Goal: Task Accomplishment & Management: Manage account settings

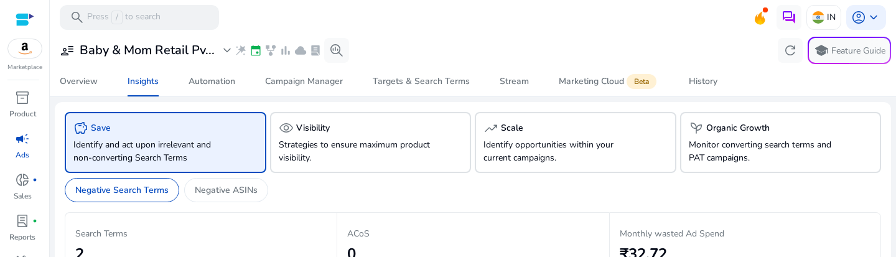
scroll to position [0, 593]
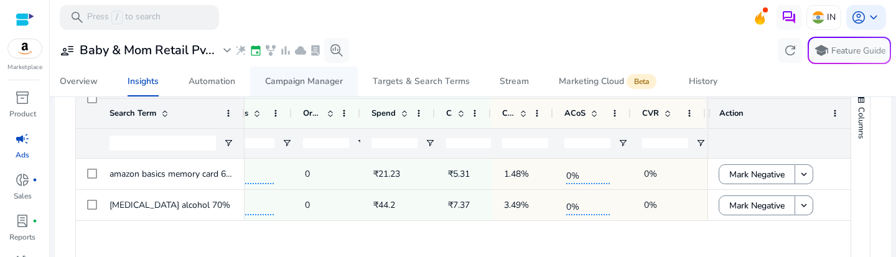
click at [287, 79] on div "Campaign Manager" at bounding box center [304, 81] width 78 height 9
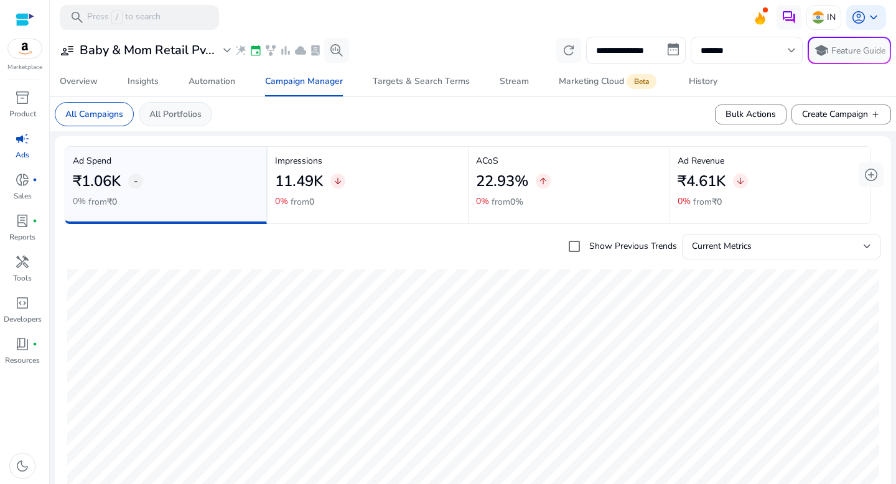
click at [167, 110] on p "All Portfolios" at bounding box center [175, 114] width 52 height 13
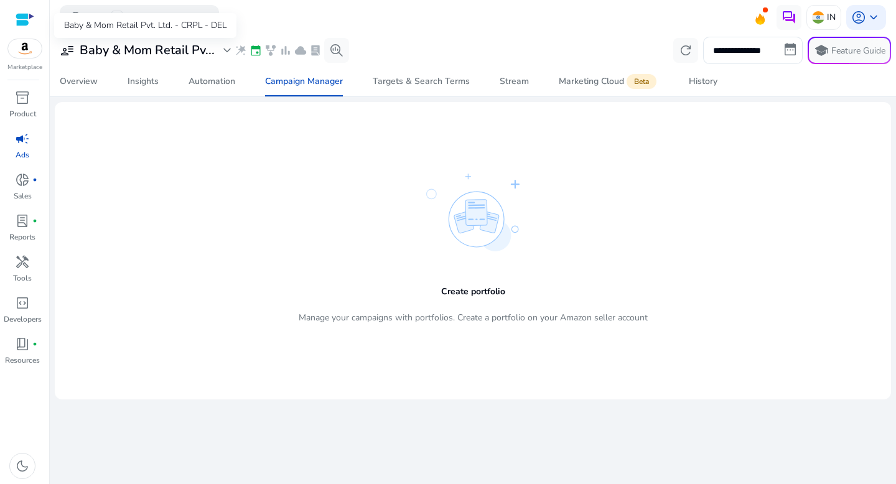
click at [154, 49] on h3 "Baby & Mom Retail Pv..." at bounding box center [147, 50] width 135 height 15
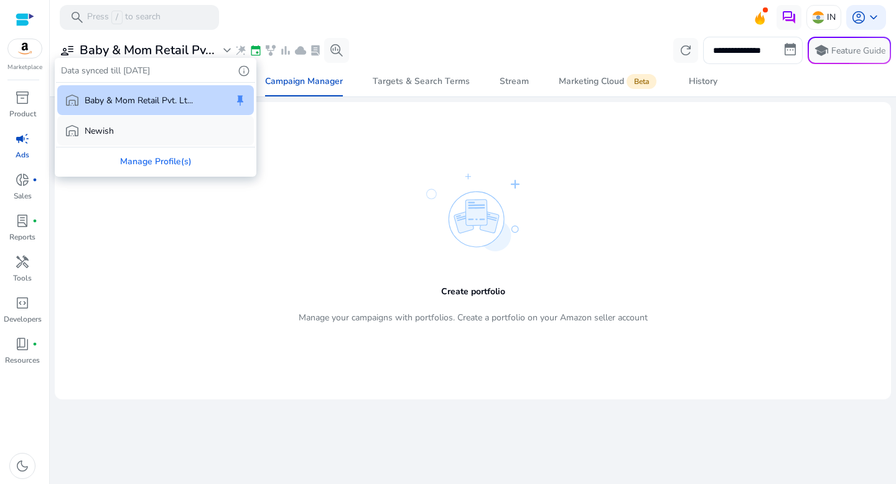
click at [152, 138] on div "warehouse Newish" at bounding box center [155, 131] width 197 height 30
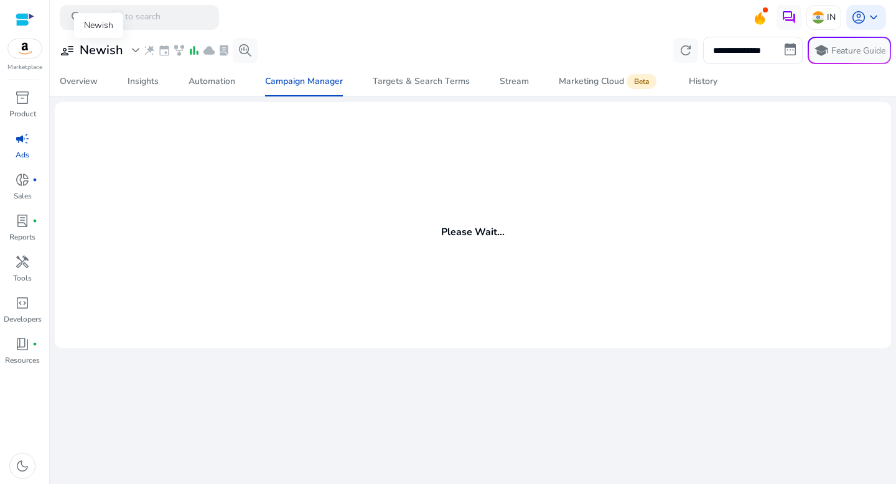
click at [126, 49] on div "user_attributes Newish expand_more" at bounding box center [101, 50] width 83 height 15
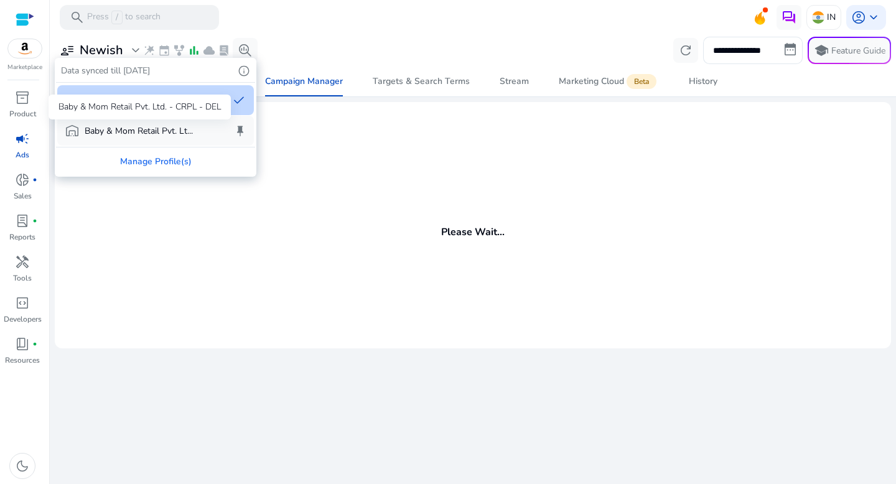
click at [133, 126] on p "Baby & Mom Retail Pvt. Lt..." at bounding box center [139, 130] width 108 height 13
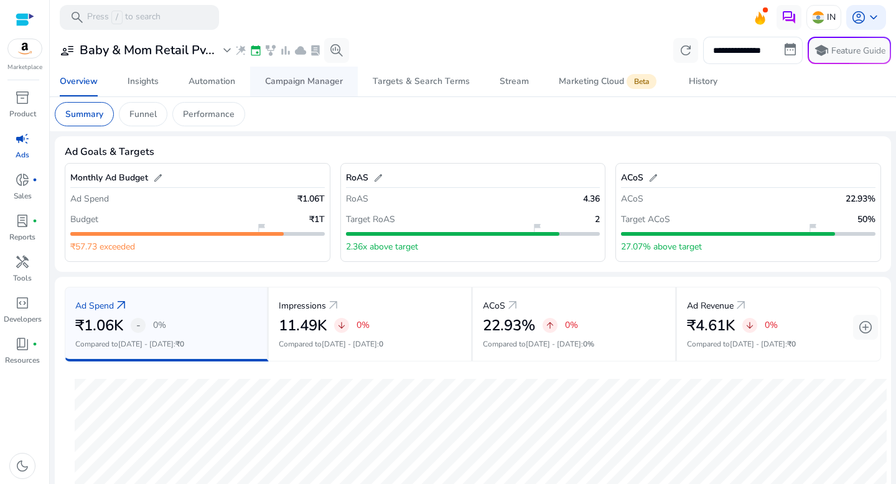
click at [290, 85] on div "Campaign Manager" at bounding box center [304, 81] width 78 height 9
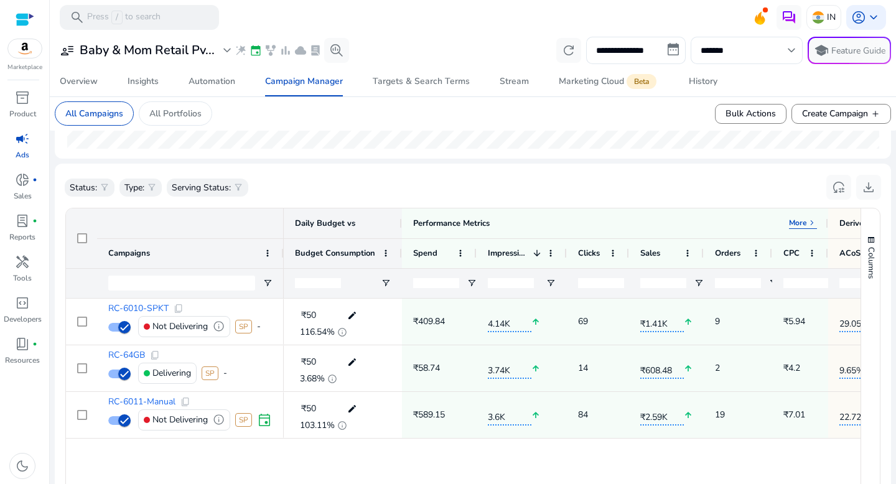
scroll to position [366, 0]
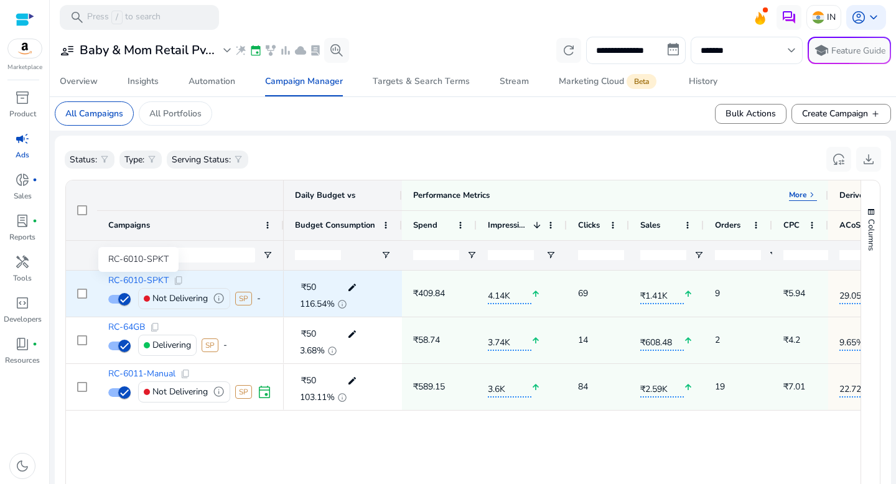
click at [144, 256] on span "RC-6010-SPKT" at bounding box center [138, 280] width 60 height 9
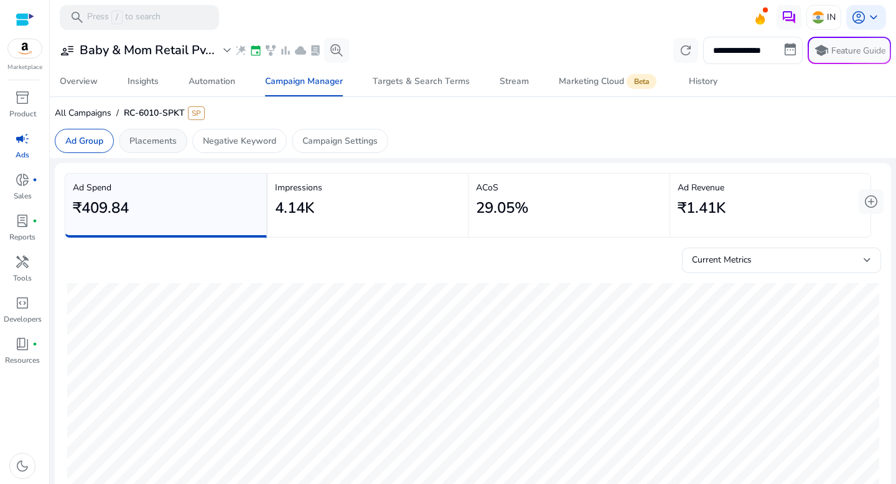
click at [151, 142] on p "Placements" at bounding box center [152, 140] width 47 height 13
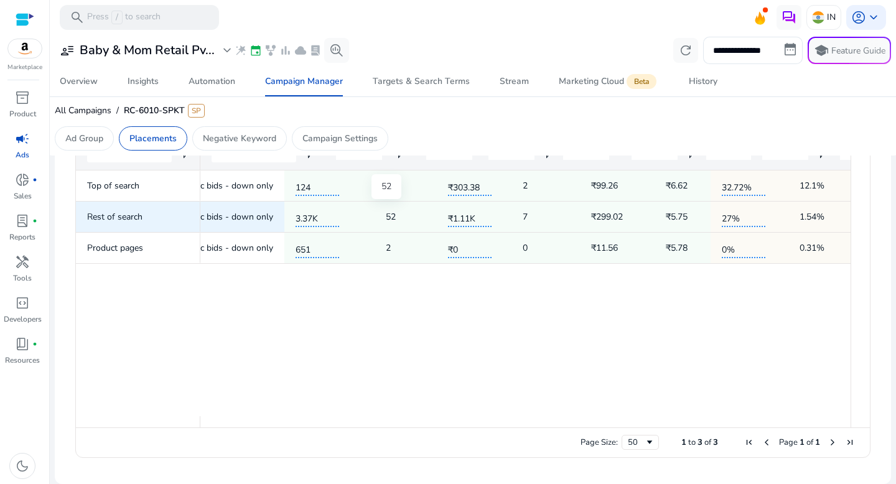
scroll to position [0, 45]
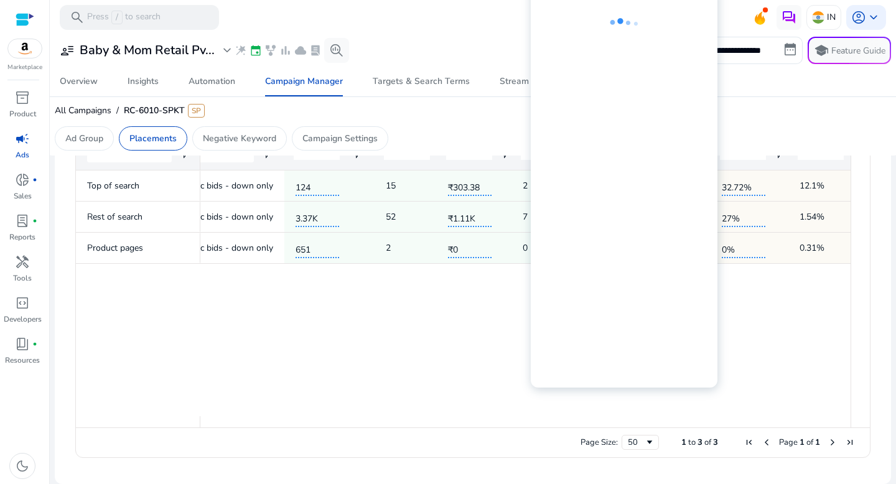
click at [716, 186] on div at bounding box center [624, 185] width 187 height 404
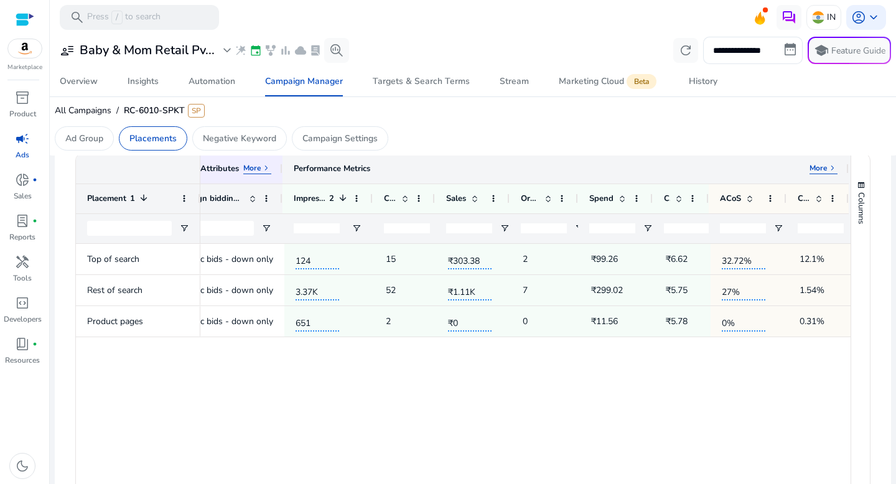
scroll to position [0, 0]
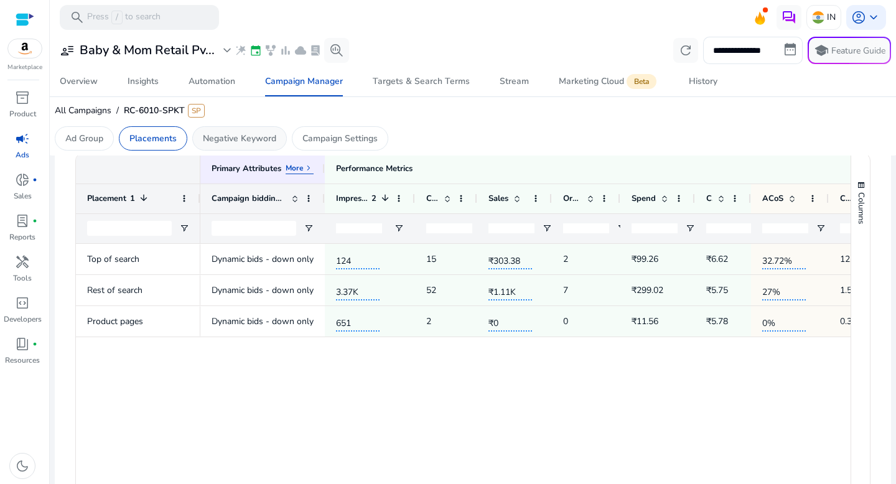
click at [257, 133] on p "Negative Keyword" at bounding box center [239, 138] width 73 height 13
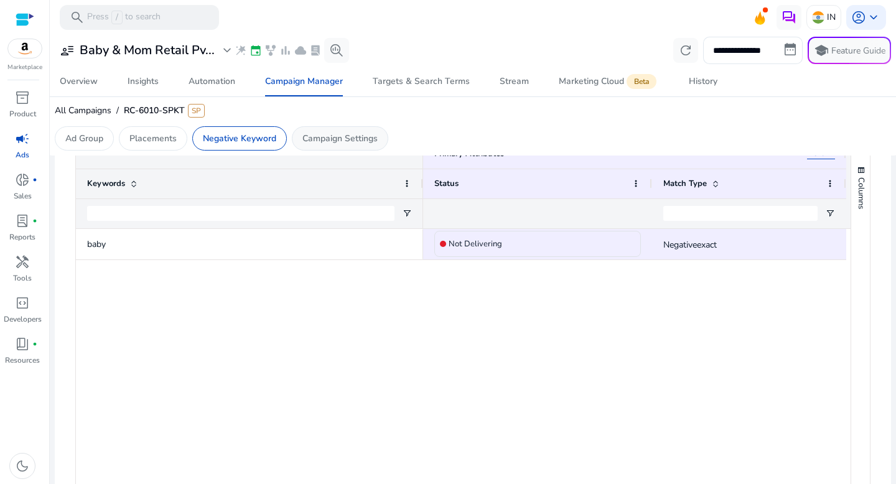
click at [375, 142] on p "Campaign Settings" at bounding box center [339, 138] width 75 height 13
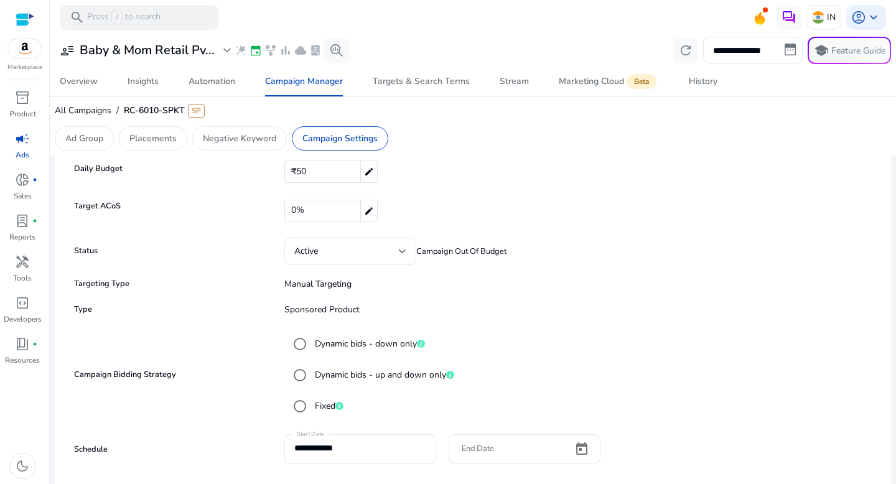
scroll to position [24, 0]
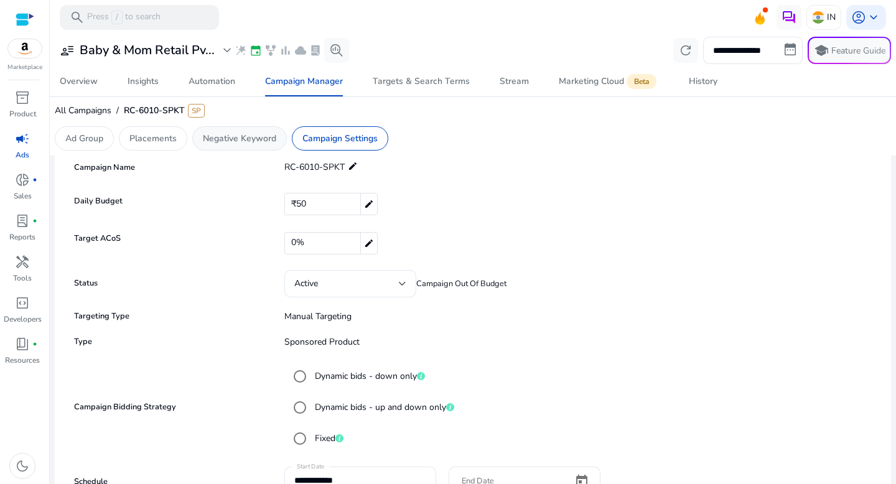
click at [259, 146] on div "Negative Keyword" at bounding box center [239, 138] width 95 height 24
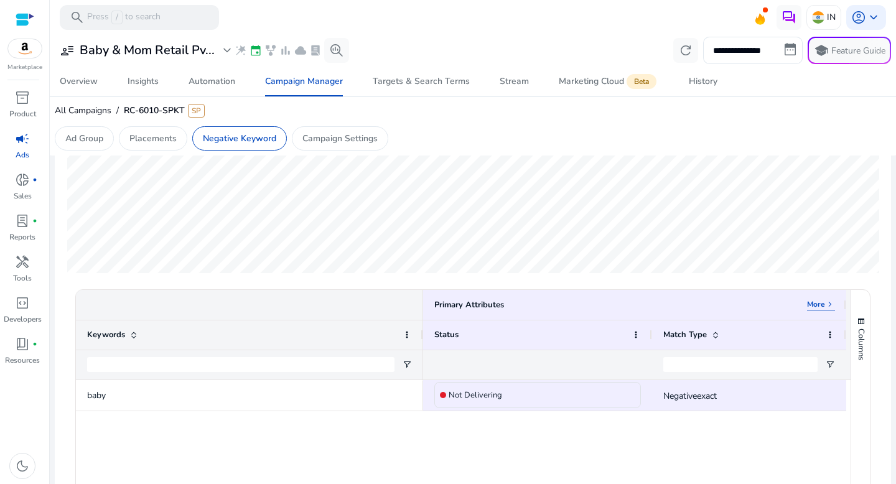
scroll to position [216, 0]
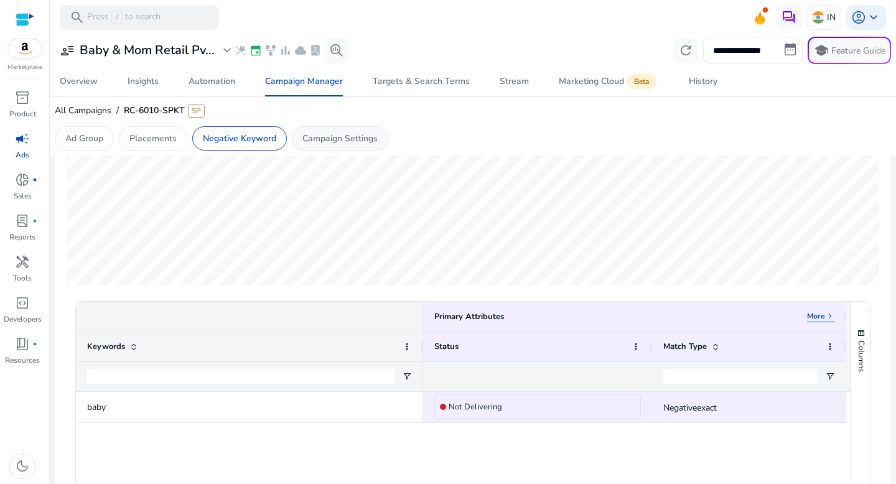
click at [380, 149] on div "Campaign Settings" at bounding box center [340, 138] width 96 height 24
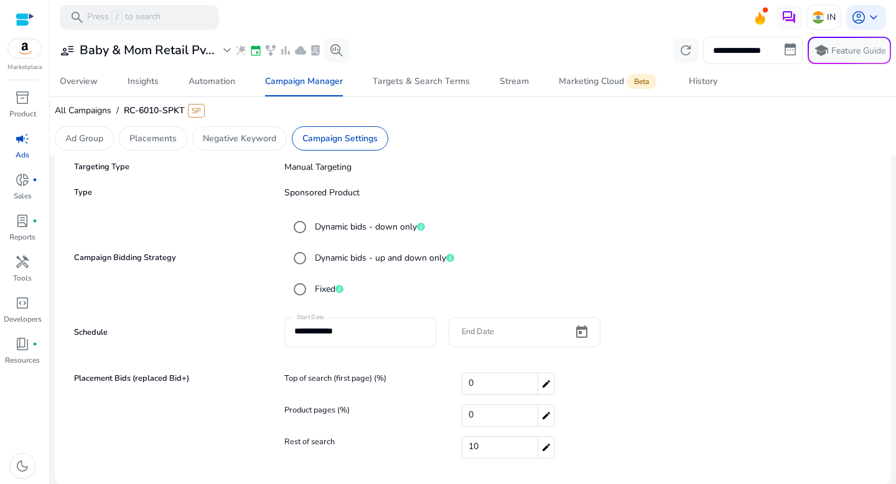
scroll to position [0, 0]
